Goal: Contribute content: Add original content to the website for others to see

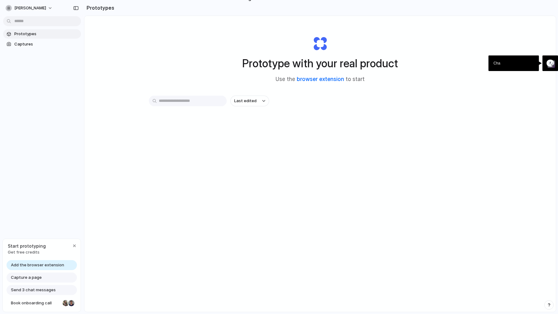
click at [314, 80] on link "browser extension" at bounding box center [319, 79] width 47 height 6
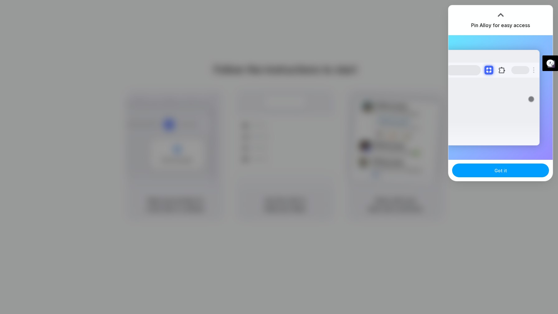
click at [494, 171] on span "Got it" at bounding box center [500, 170] width 12 height 7
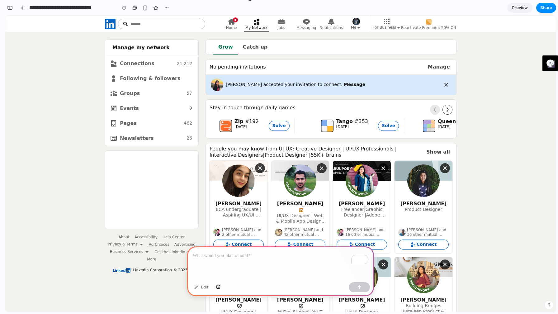
click at [215, 259] on p "To enrich screen reader interactions, please activate Accessibility in Grammarl…" at bounding box center [280, 255] width 175 height 7
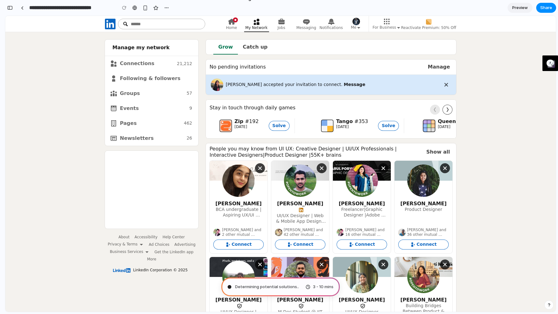
scroll to position [53, 0]
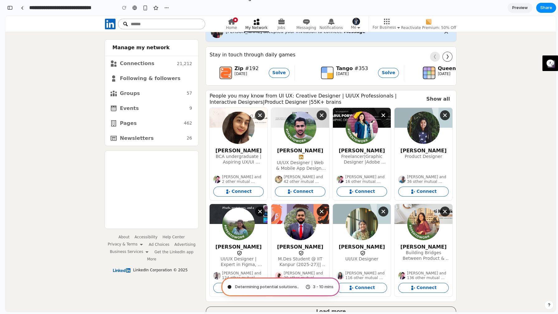
click at [352, 306] on span "Load more" at bounding box center [331, 311] width 250 height 10
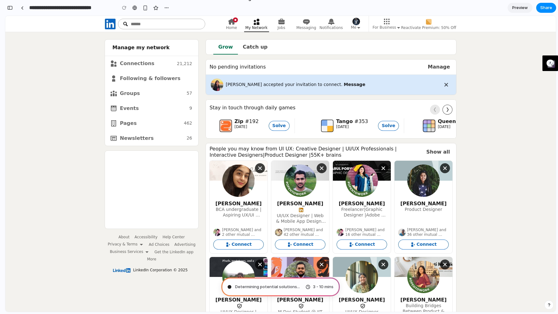
click at [384, 259] on span "Remove Soumya Gupta as a suggestion" at bounding box center [383, 264] width 10 height 10
click at [384, 167] on span "Remove Parul Porwal as a suggestion" at bounding box center [383, 168] width 10 height 10
type input "**********"
